Goal: Task Accomplishment & Management: Manage account settings

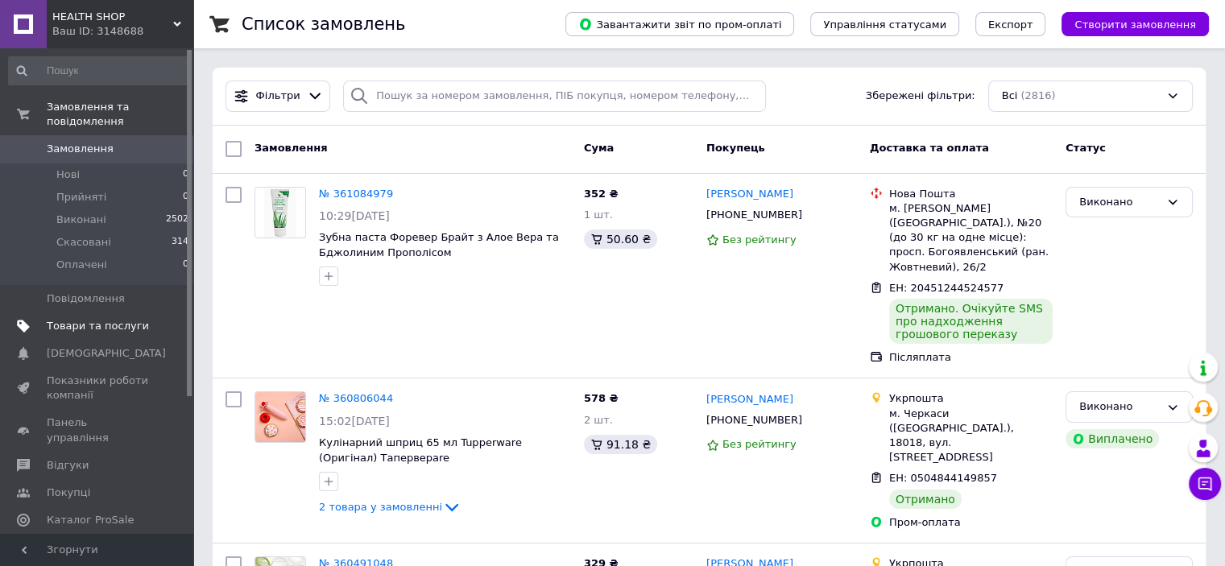
click at [97, 319] on span "Товари та послуги" at bounding box center [98, 326] width 102 height 15
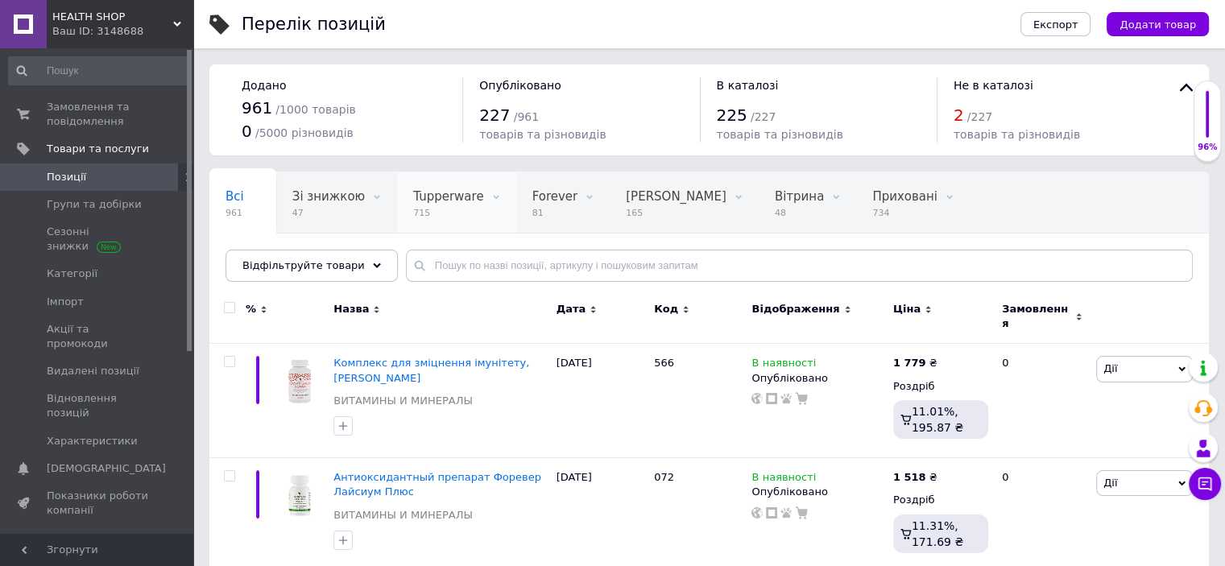
click at [432, 196] on span "Tupperware" at bounding box center [448, 196] width 70 height 15
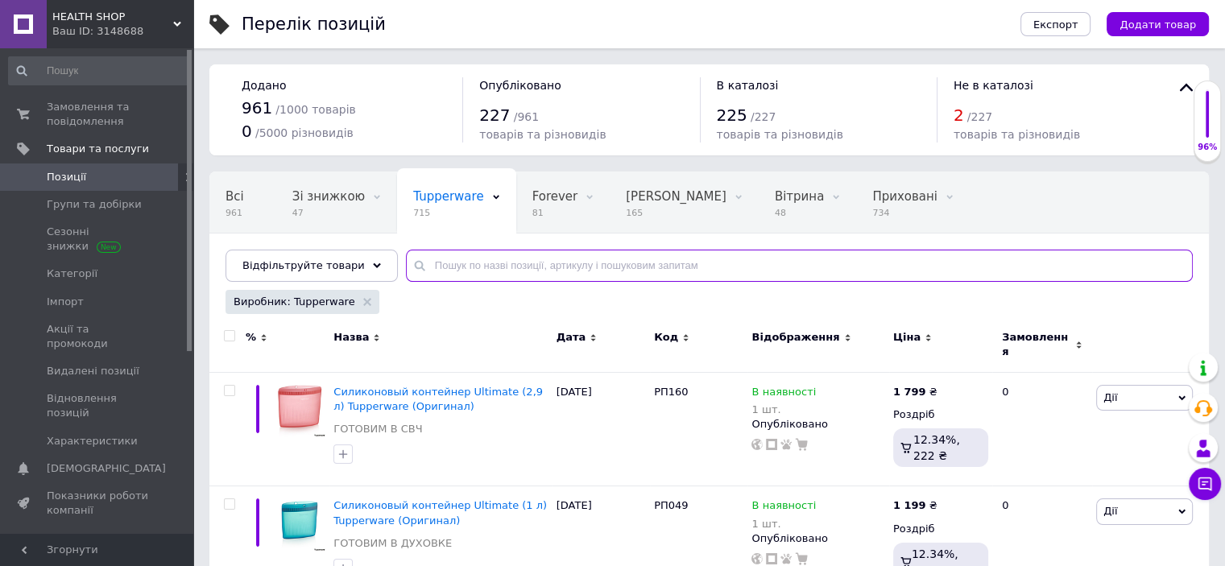
click at [565, 266] on input "text" at bounding box center [799, 266] width 787 height 32
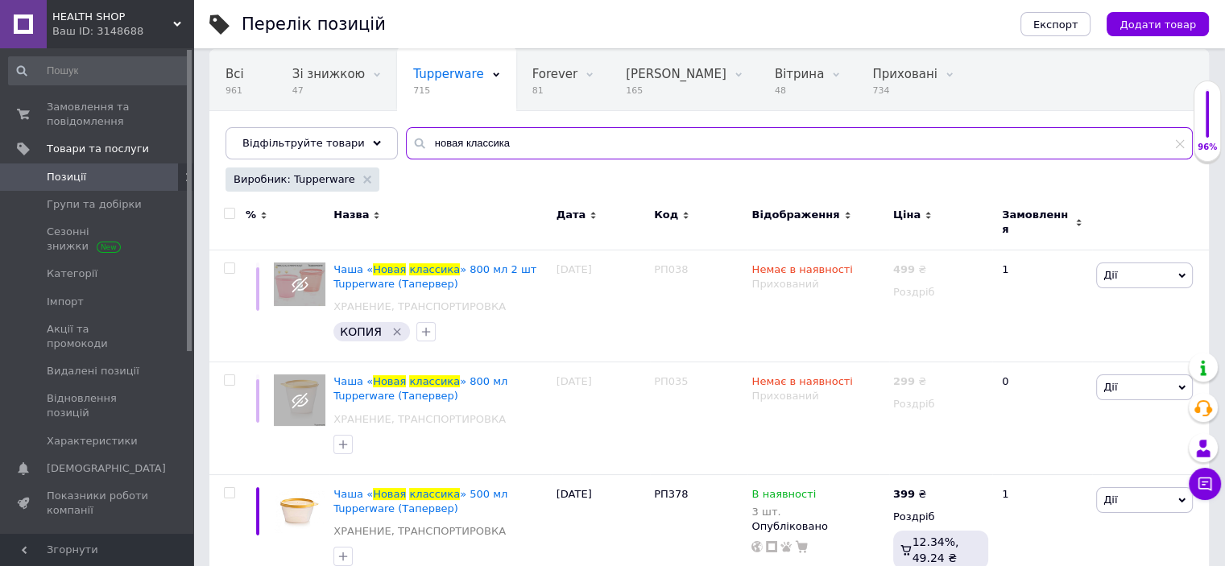
scroll to position [149, 0]
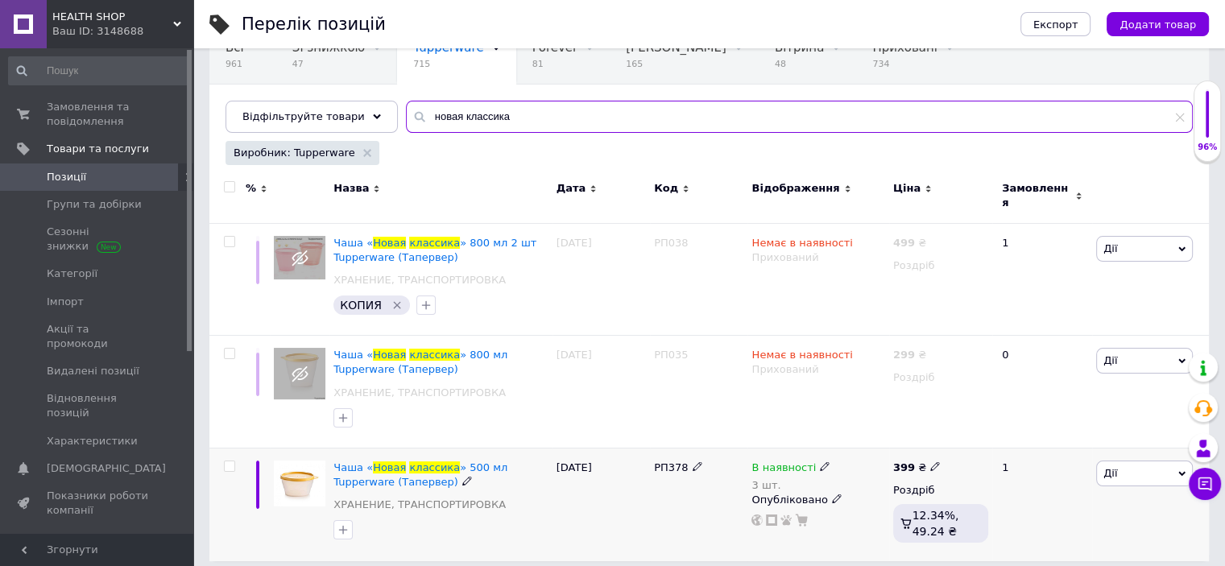
type input "новая классика"
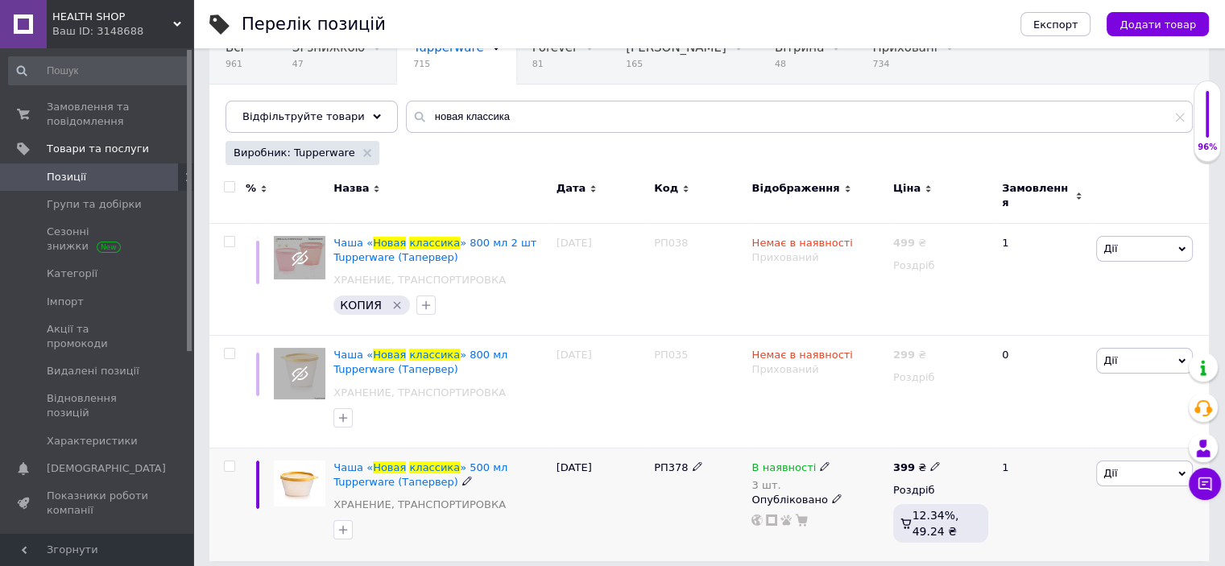
click at [820, 462] on icon at bounding box center [825, 467] width 10 height 10
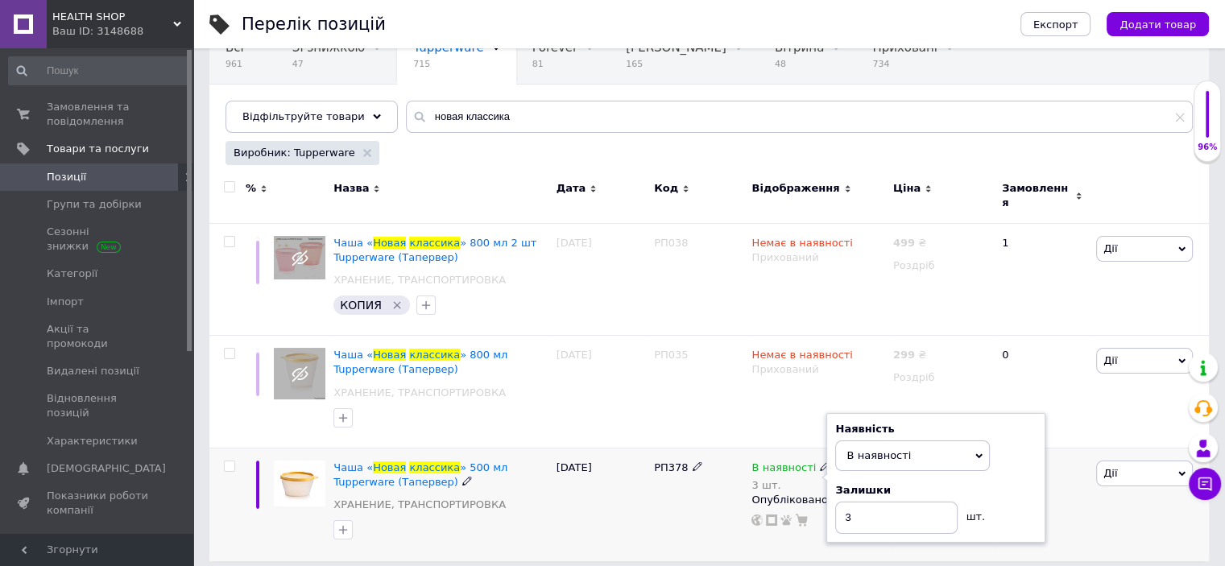
click at [1013, 488] on div "Залишки 3 шт." at bounding box center [935, 508] width 201 height 51
click at [918, 512] on input "3" at bounding box center [896, 518] width 122 height 32
type input "2"
click at [619, 512] on div "[DATE]" at bounding box center [601, 505] width 97 height 114
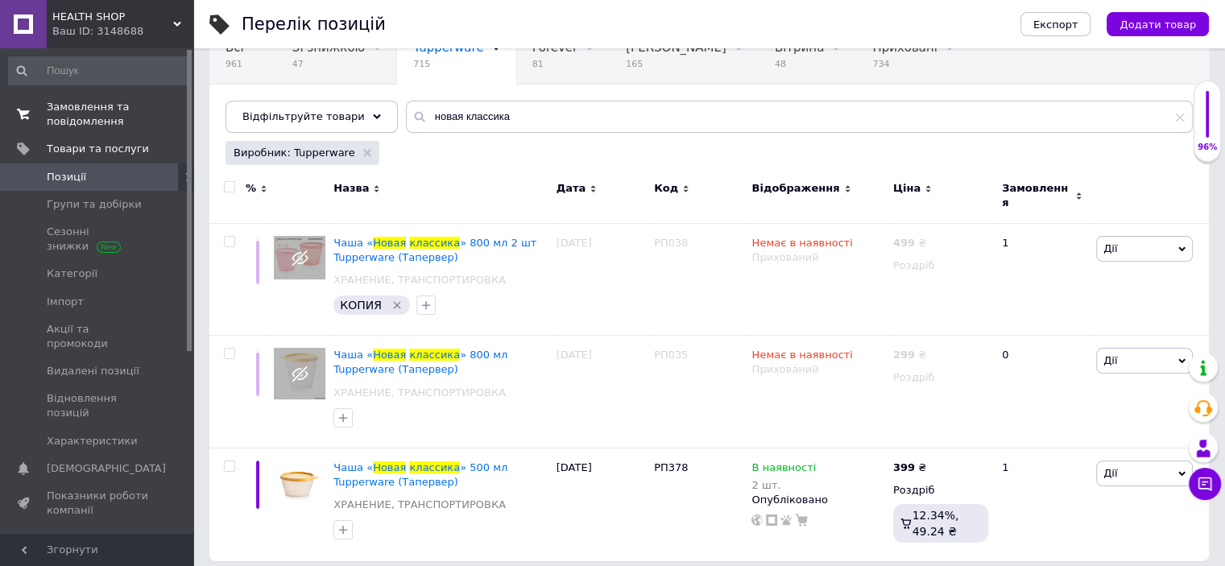
click at [77, 111] on span "Замовлення та повідомлення" at bounding box center [98, 114] width 102 height 29
